Goal: Navigation & Orientation: Find specific page/section

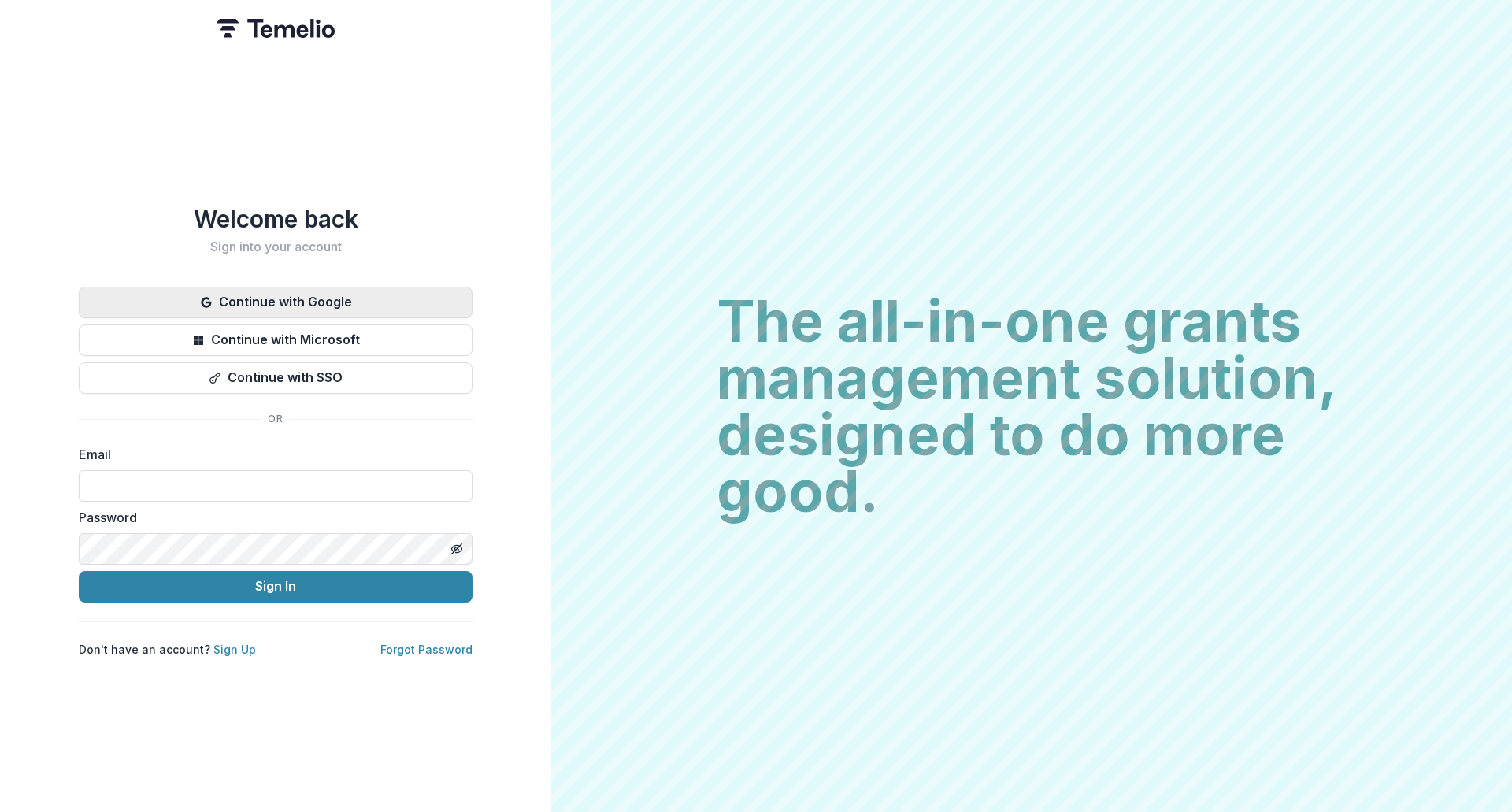
click at [376, 302] on button "Continue with Google" at bounding box center [275, 303] width 394 height 32
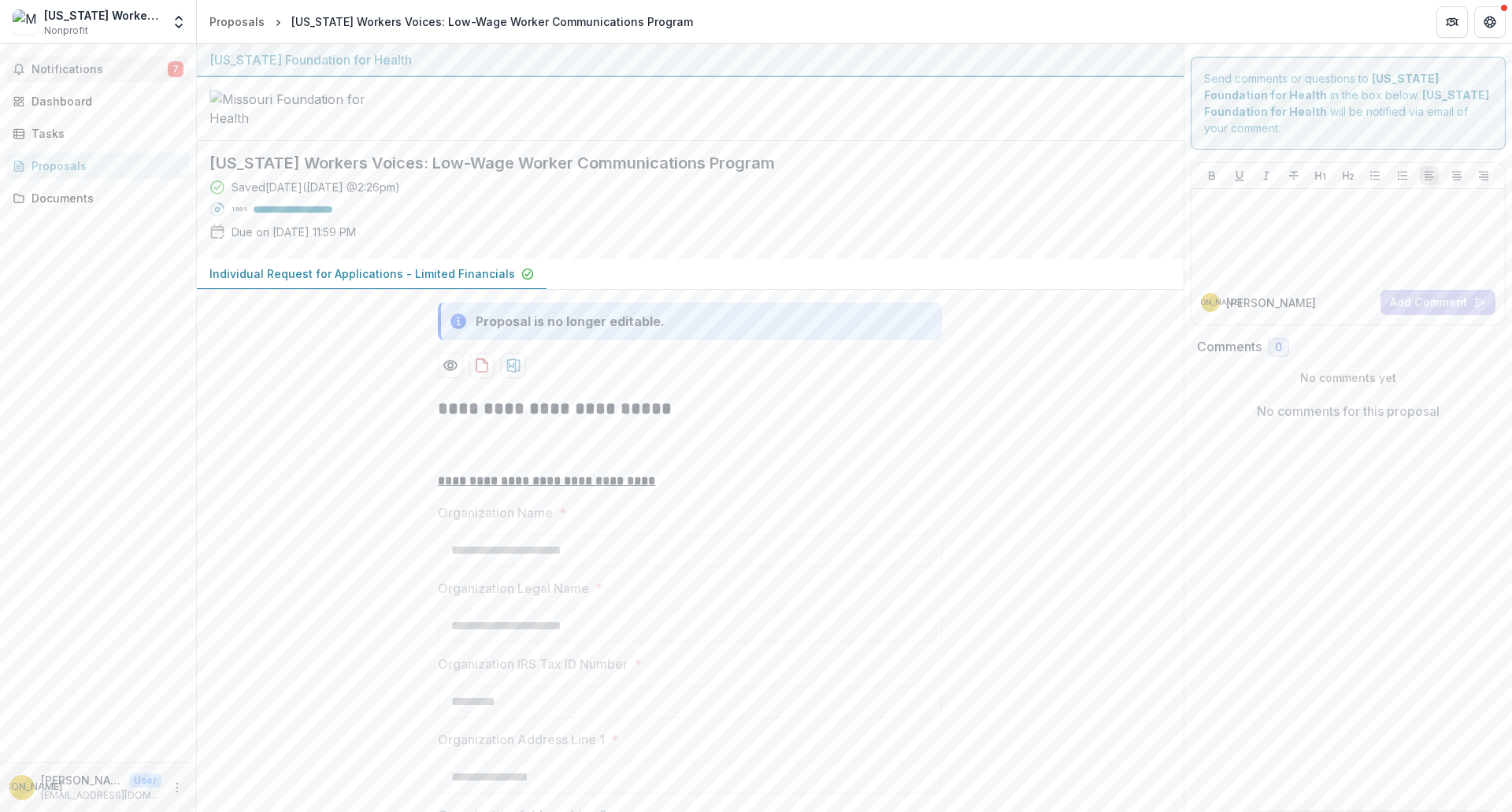
click at [108, 60] on button "Notifications 7" at bounding box center [98, 69] width 183 height 25
click at [70, 98] on div "Dashboard" at bounding box center [105, 101] width 146 height 17
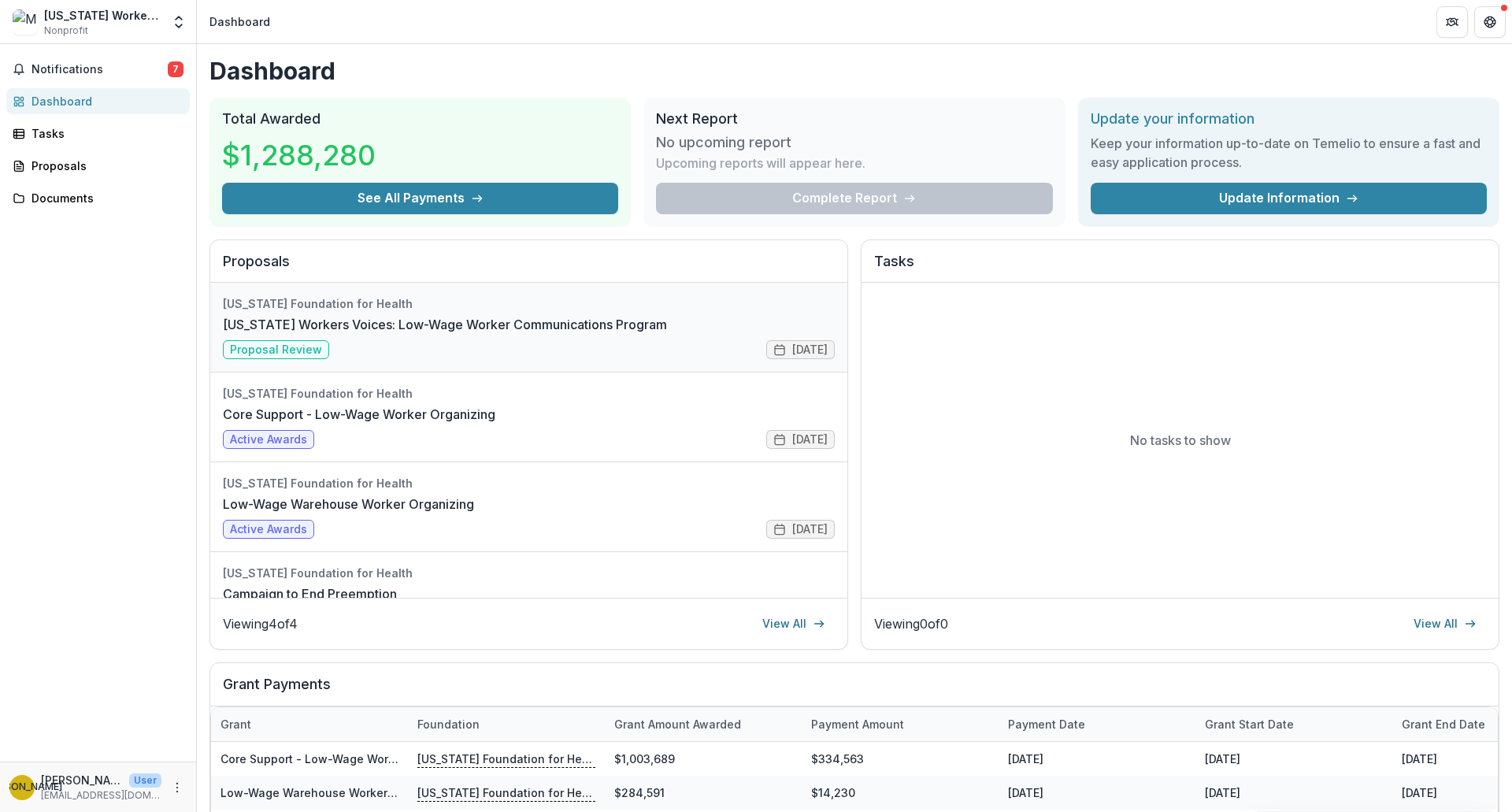
click at [476, 323] on link "[US_STATE] Workers Voices: Low-Wage Worker Communications Program" at bounding box center [444, 325] width 444 height 19
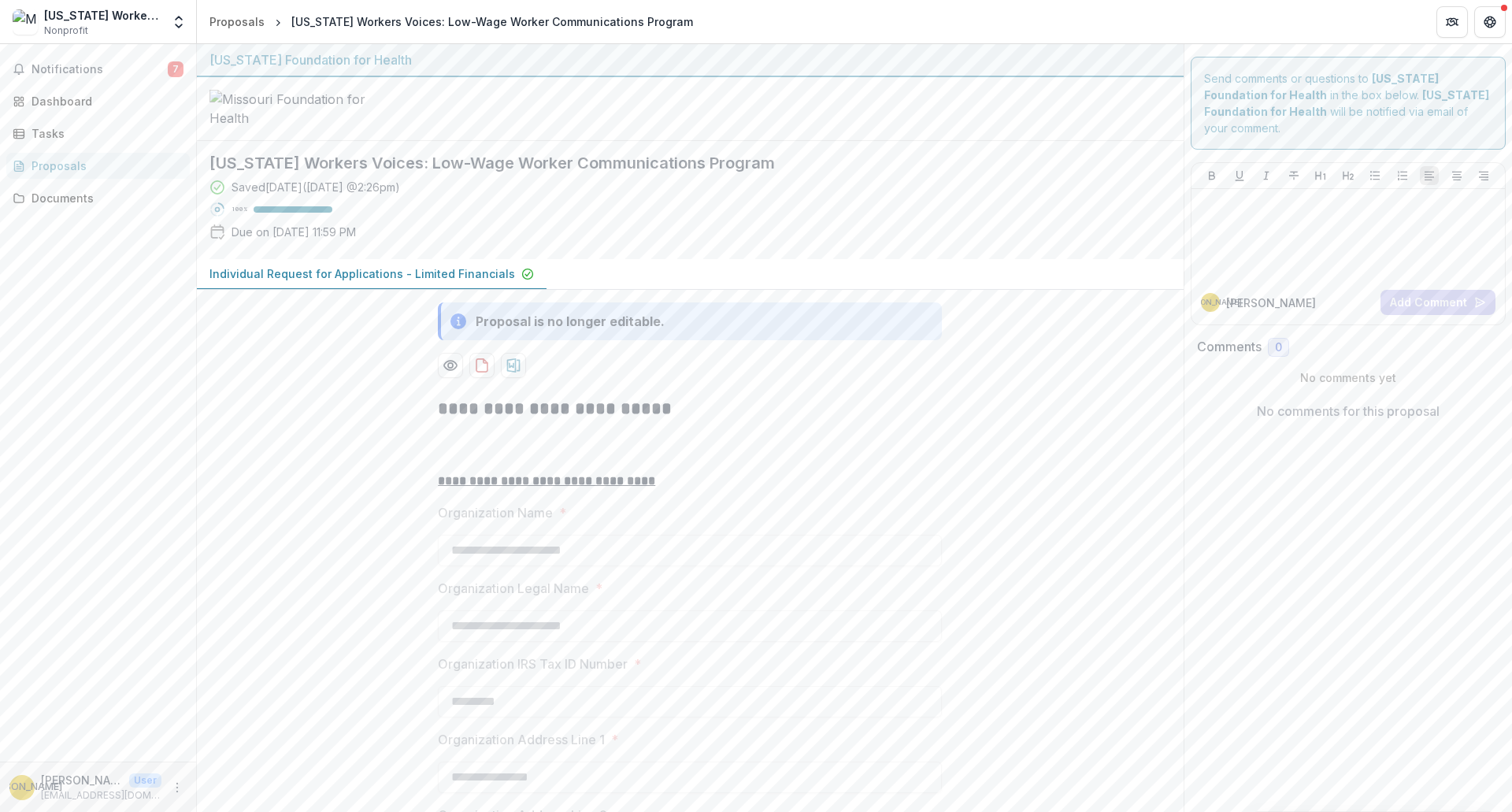
click at [23, 38] on div "[US_STATE] Workers Center Nonprofit Team Settings Settings" at bounding box center [98, 25] width 196 height 37
